Goal: Register for event/course

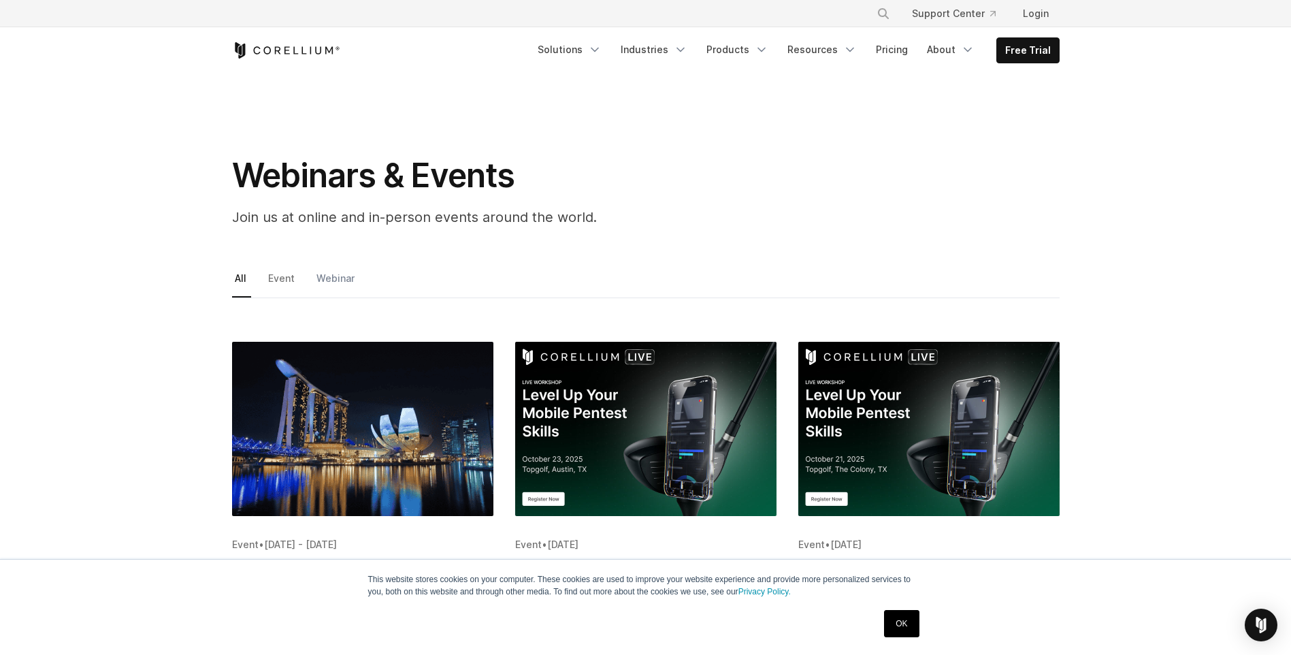
click at [338, 278] on link "Webinar" at bounding box center [337, 283] width 46 height 29
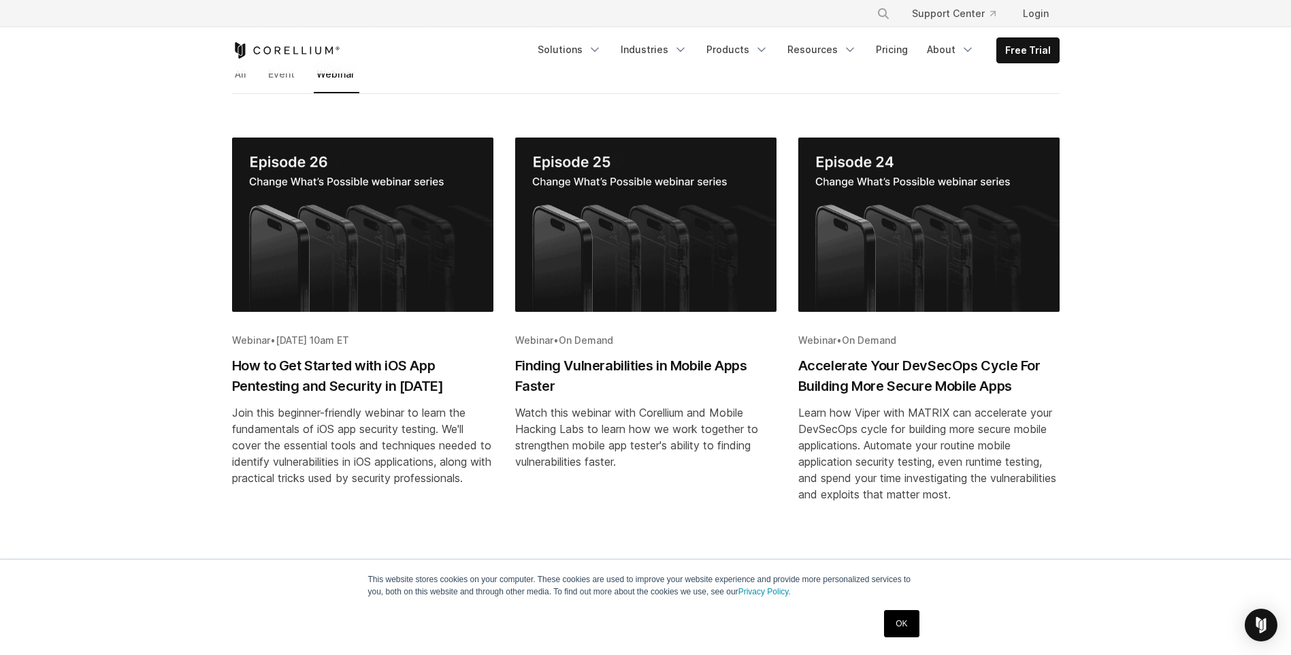
scroll to position [272, 0]
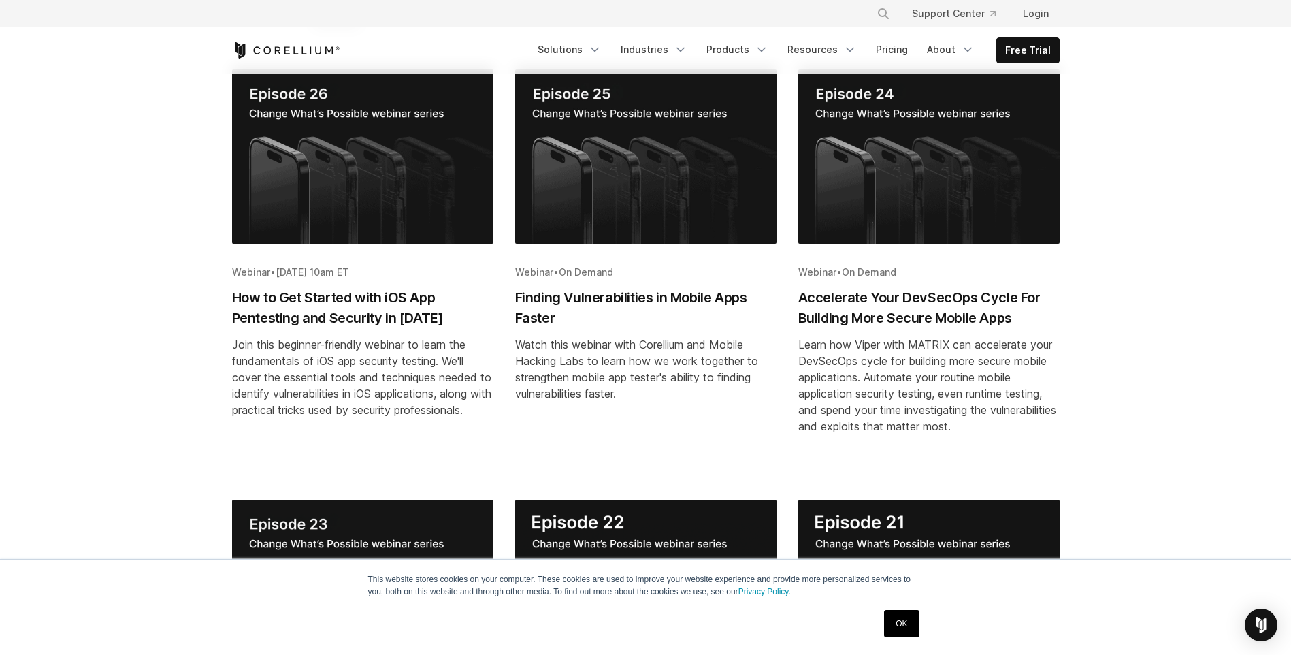
click at [346, 303] on h2 "How to Get Started with iOS App Pentesting and Security in [DATE]" at bounding box center [362, 307] width 261 height 41
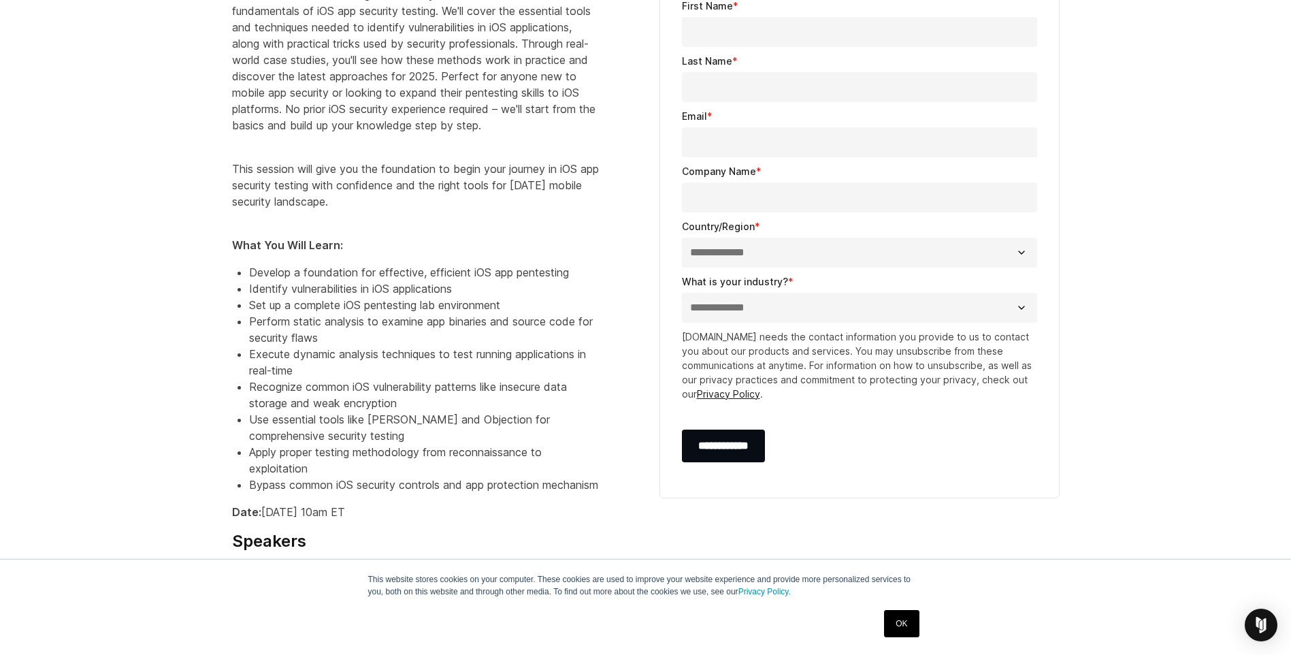
scroll to position [544, 0]
